Goal: Use online tool/utility: Utilize a website feature to perform a specific function

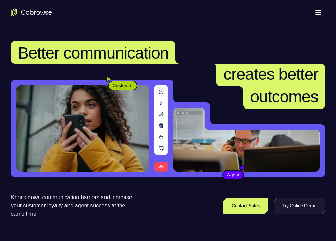
click at [298, 204] on link "Try Online Demo" at bounding box center [298, 205] width 51 height 16
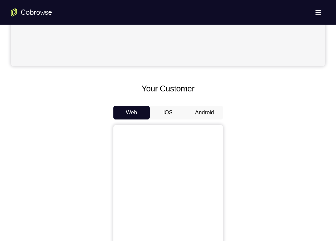
scroll to position [258, 0]
click at [214, 117] on button "Android" at bounding box center [204, 112] width 37 height 14
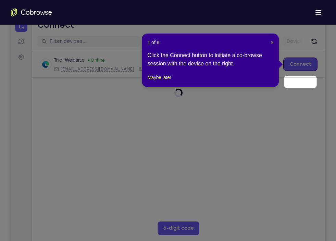
scroll to position [47, 0]
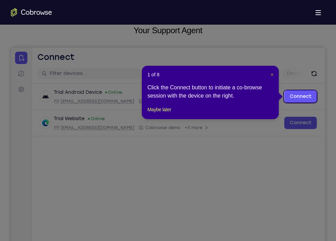
click at [270, 74] on span "×" at bounding box center [271, 74] width 3 height 5
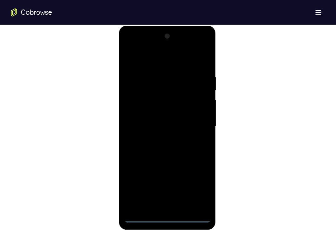
scroll to position [364, 0]
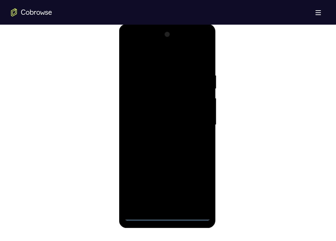
click at [170, 213] on div at bounding box center [167, 125] width 86 height 192
click at [200, 185] on div at bounding box center [167, 125] width 86 height 192
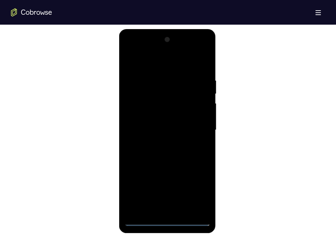
scroll to position [360, 0]
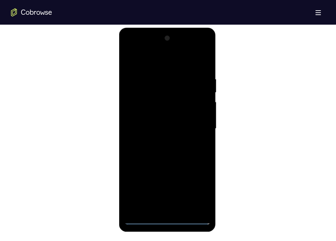
click at [154, 66] on div at bounding box center [167, 129] width 86 height 192
click at [197, 124] on div at bounding box center [167, 129] width 86 height 192
drag, startPoint x: 197, startPoint y: 124, endPoint x: 167, endPoint y: 130, distance: 30.7
click at [167, 130] on div at bounding box center [167, 129] width 86 height 192
click at [160, 141] on div at bounding box center [167, 129] width 86 height 192
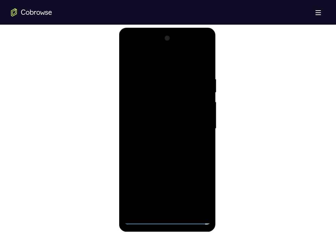
click at [170, 121] on div at bounding box center [167, 129] width 86 height 192
click at [173, 104] on div at bounding box center [167, 129] width 86 height 192
click at [164, 115] on div at bounding box center [167, 129] width 86 height 192
click at [158, 134] on div at bounding box center [167, 129] width 86 height 192
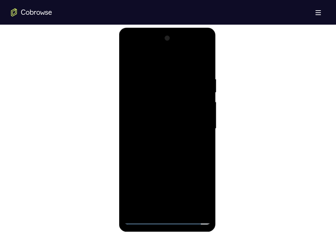
click at [172, 130] on div at bounding box center [167, 129] width 86 height 192
click at [166, 152] on div at bounding box center [167, 129] width 86 height 192
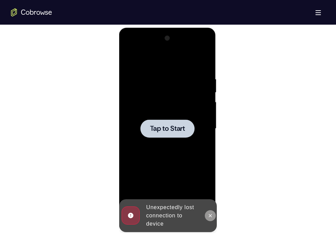
click at [208, 214] on icon at bounding box center [209, 215] width 5 height 5
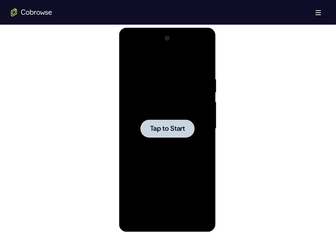
click at [175, 127] on span "Tap to Start" at bounding box center [167, 128] width 35 height 7
click at [187, 127] on div at bounding box center [167, 128] width 54 height 18
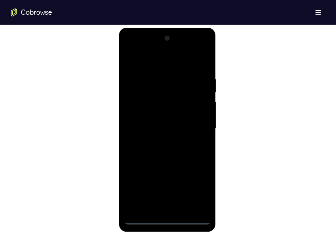
click at [165, 215] on div at bounding box center [167, 129] width 86 height 192
click at [166, 219] on div at bounding box center [167, 129] width 86 height 192
click at [166, 220] on div at bounding box center [167, 129] width 86 height 192
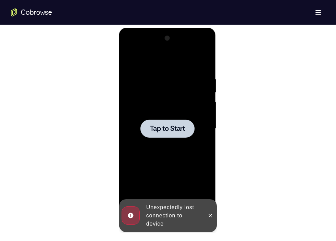
click at [174, 120] on div at bounding box center [167, 128] width 54 height 18
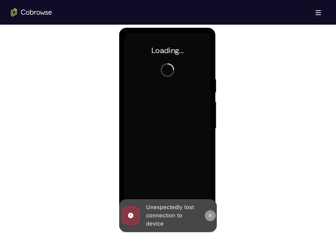
click at [210, 215] on icon at bounding box center [210, 215] width 3 height 3
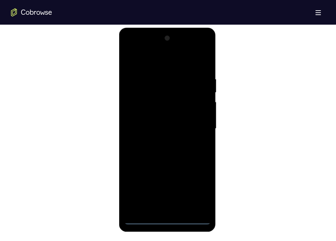
click at [166, 219] on div at bounding box center [167, 129] width 86 height 192
click at [198, 185] on div at bounding box center [167, 129] width 86 height 192
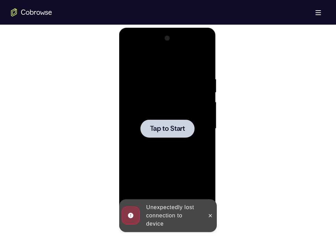
click at [170, 141] on div at bounding box center [167, 129] width 86 height 192
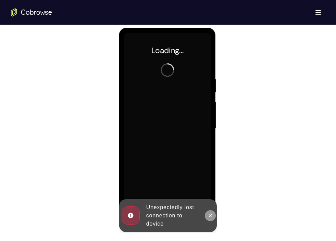
click at [211, 211] on button at bounding box center [210, 215] width 11 height 11
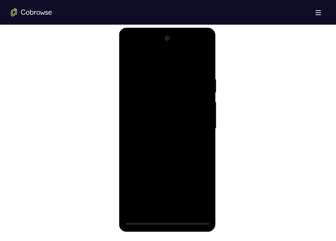
click at [166, 223] on div at bounding box center [167, 129] width 86 height 192
click at [168, 220] on div at bounding box center [167, 129] width 86 height 192
click at [200, 192] on div at bounding box center [167, 129] width 86 height 192
click at [141, 49] on div at bounding box center [167, 129] width 86 height 192
click at [195, 128] on div at bounding box center [167, 129] width 86 height 192
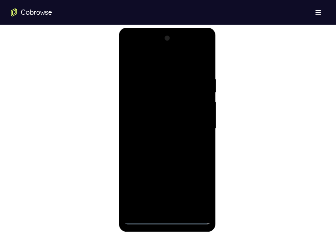
click at [162, 144] on div at bounding box center [167, 129] width 86 height 192
click at [162, 141] on div at bounding box center [167, 129] width 86 height 192
click at [171, 94] on div at bounding box center [167, 129] width 86 height 192
click at [160, 113] on div at bounding box center [167, 129] width 86 height 192
click at [156, 128] on div at bounding box center [167, 129] width 86 height 192
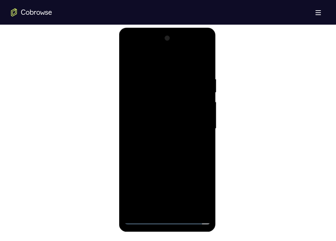
click at [161, 150] on div at bounding box center [167, 129] width 86 height 192
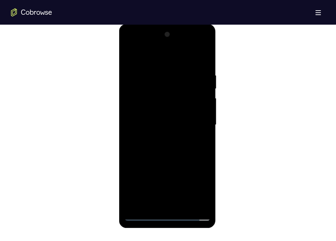
scroll to position [365, 0]
click at [186, 202] on div at bounding box center [167, 124] width 86 height 192
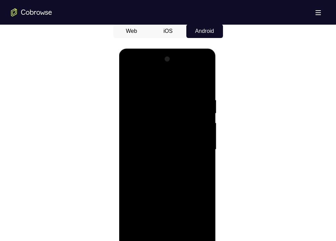
scroll to position [339, 0]
click at [204, 91] on div at bounding box center [167, 150] width 86 height 192
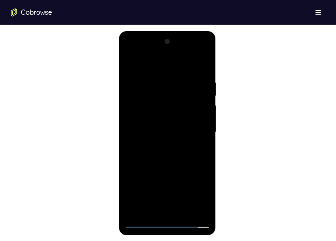
scroll to position [356, 0]
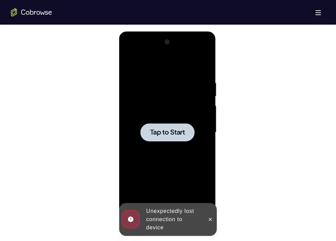
click at [204, 73] on div at bounding box center [167, 133] width 86 height 192
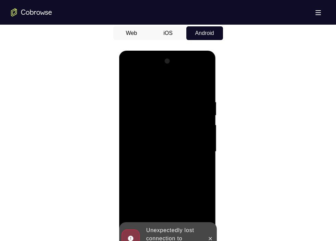
scroll to position [376, 0]
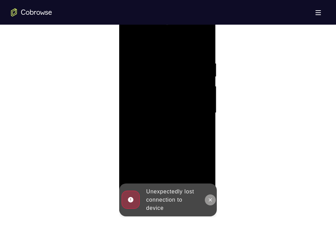
click at [210, 198] on icon at bounding box center [209, 199] width 5 height 5
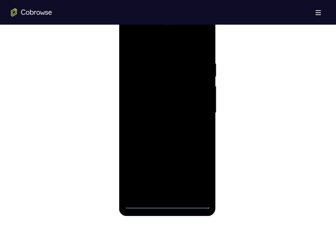
click at [166, 202] on div at bounding box center [167, 113] width 86 height 192
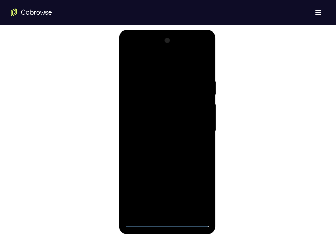
scroll to position [353, 0]
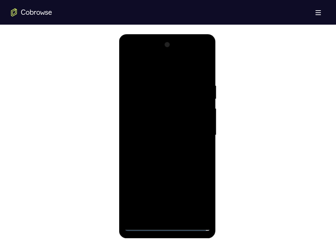
click at [197, 198] on div at bounding box center [167, 135] width 86 height 192
click at [143, 62] on div at bounding box center [167, 135] width 86 height 192
click at [193, 132] on div at bounding box center [167, 135] width 86 height 192
click at [157, 146] on div at bounding box center [167, 135] width 86 height 192
click at [172, 129] on div at bounding box center [167, 135] width 86 height 192
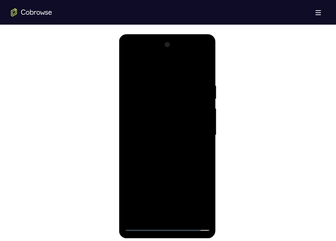
click at [204, 105] on div at bounding box center [167, 135] width 86 height 192
click at [202, 105] on div at bounding box center [167, 135] width 86 height 192
click at [182, 116] on div at bounding box center [167, 135] width 86 height 192
click at [163, 137] on div at bounding box center [167, 135] width 86 height 192
click at [149, 157] on div at bounding box center [167, 135] width 86 height 192
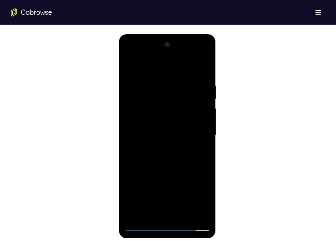
click at [157, 157] on div at bounding box center [167, 135] width 86 height 192
click at [203, 74] on div at bounding box center [167, 135] width 86 height 192
click at [186, 215] on div at bounding box center [167, 135] width 86 height 192
click at [185, 173] on div at bounding box center [167, 135] width 86 height 192
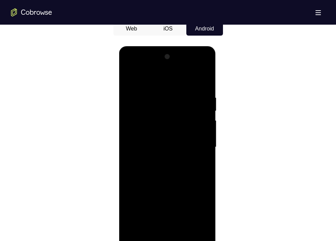
scroll to position [341, 0]
click at [134, 78] on div at bounding box center [167, 148] width 86 height 192
click at [153, 98] on div at bounding box center [167, 148] width 86 height 192
click at [204, 144] on div at bounding box center [167, 148] width 86 height 192
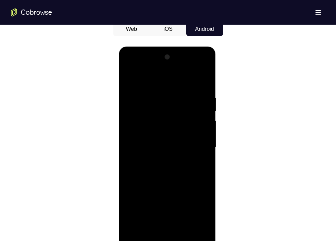
click at [204, 144] on div at bounding box center [167, 148] width 86 height 192
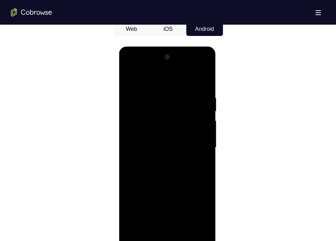
click at [204, 144] on div at bounding box center [167, 148] width 86 height 192
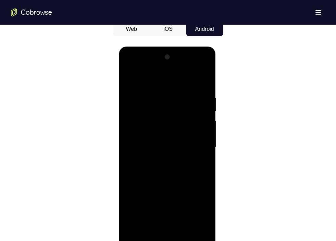
click at [204, 144] on div at bounding box center [167, 148] width 86 height 192
click at [203, 139] on div at bounding box center [167, 148] width 86 height 192
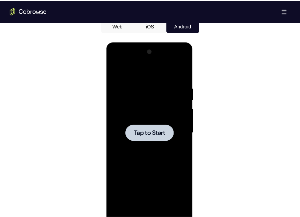
scroll to position [341, 0]
